Goal: Find specific page/section: Find specific page/section

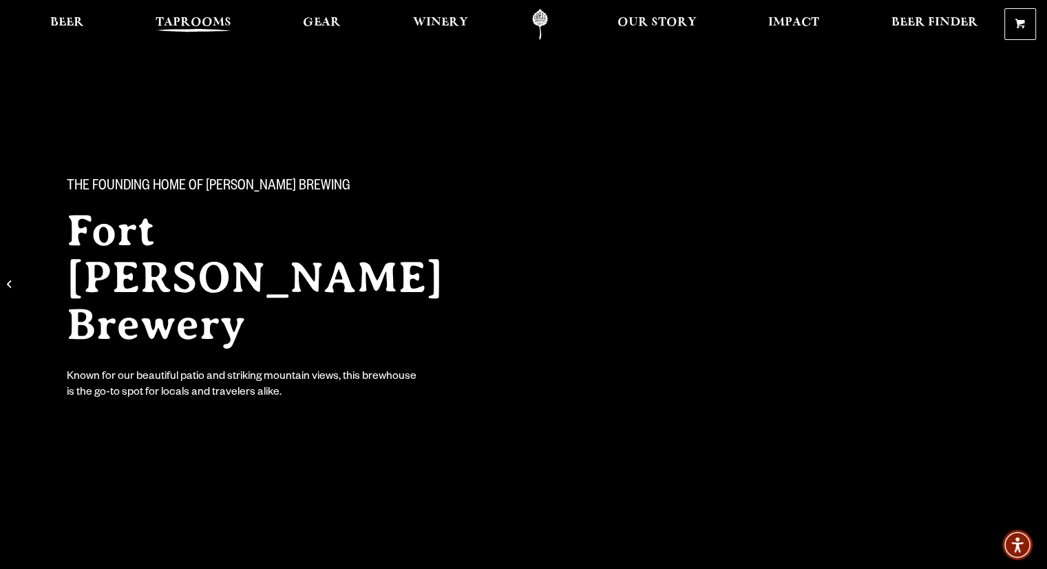
click at [222, 25] on span "Taprooms" at bounding box center [194, 22] width 76 height 11
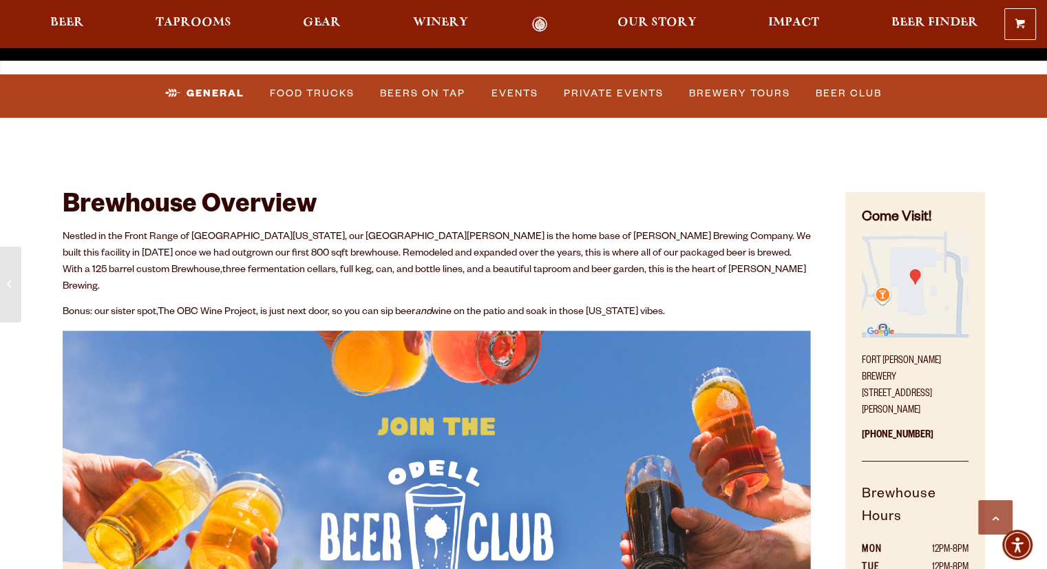
scroll to position [682, 0]
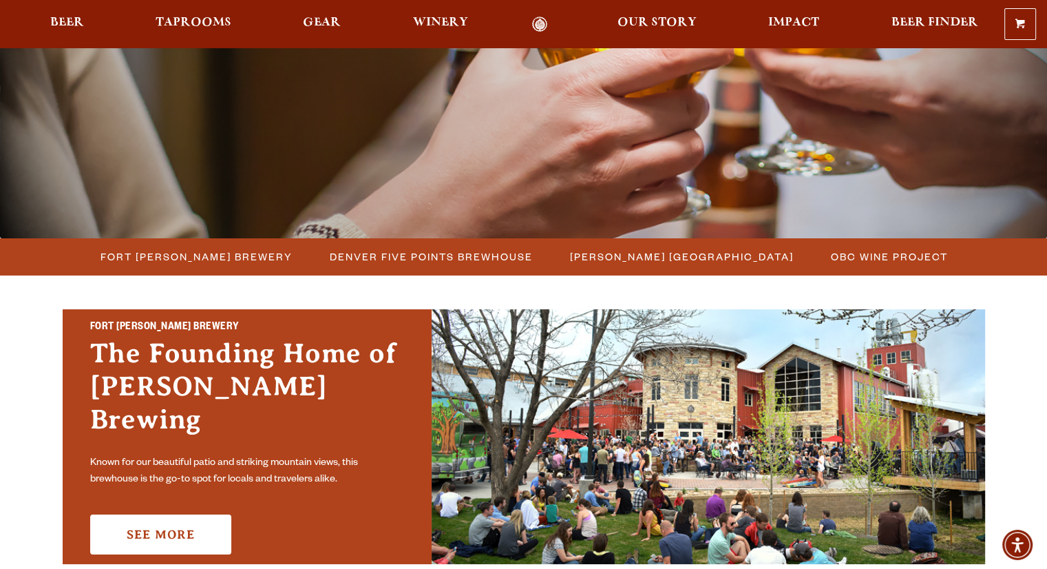
scroll to position [215, 0]
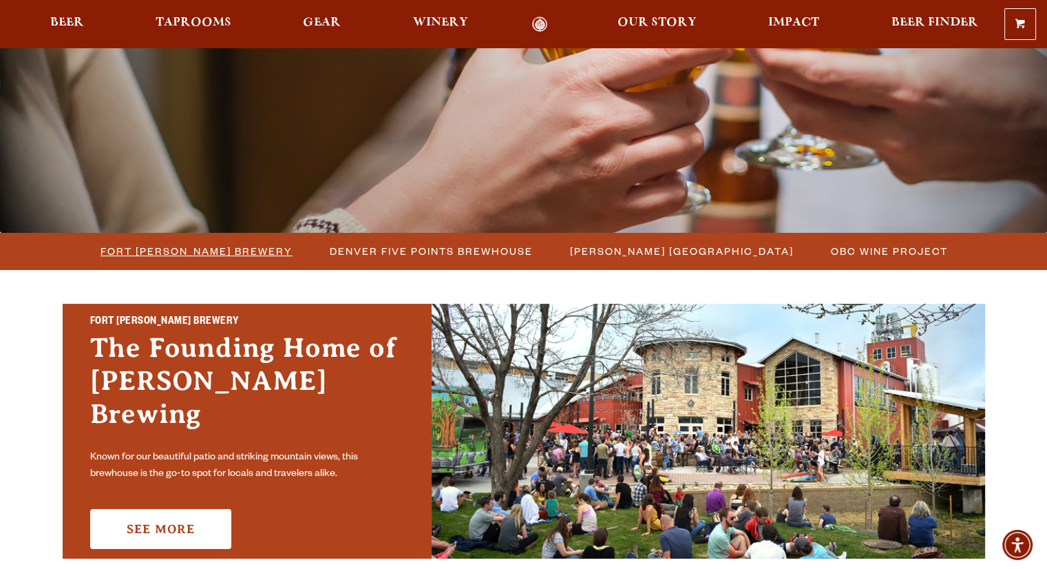
click at [201, 256] on span "Fort [PERSON_NAME] Brewery" at bounding box center [197, 251] width 192 height 20
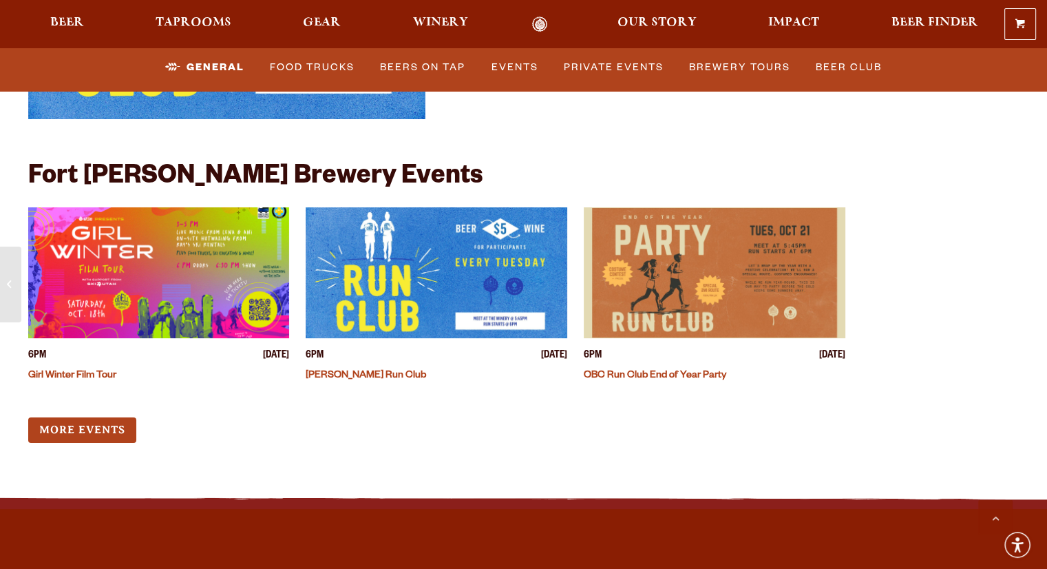
scroll to position [5340, 0]
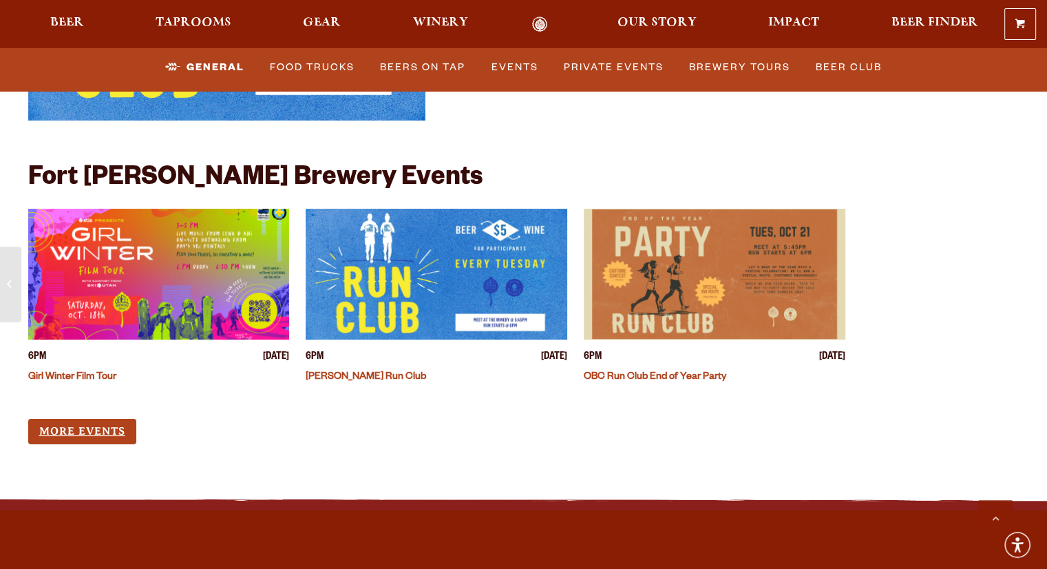
click at [74, 419] on link "More Events" at bounding box center [82, 431] width 108 height 25
